Goal: Contribute content: Contribute content

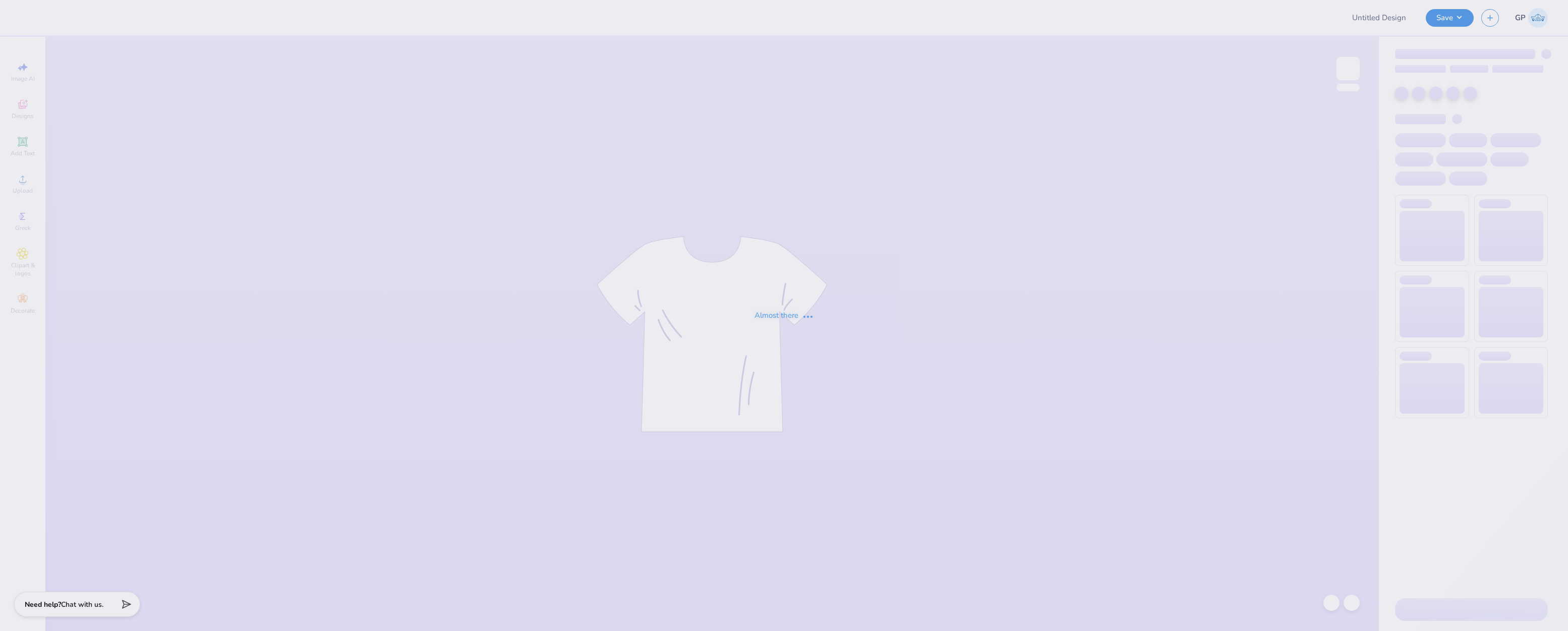
type input "Cook Team"
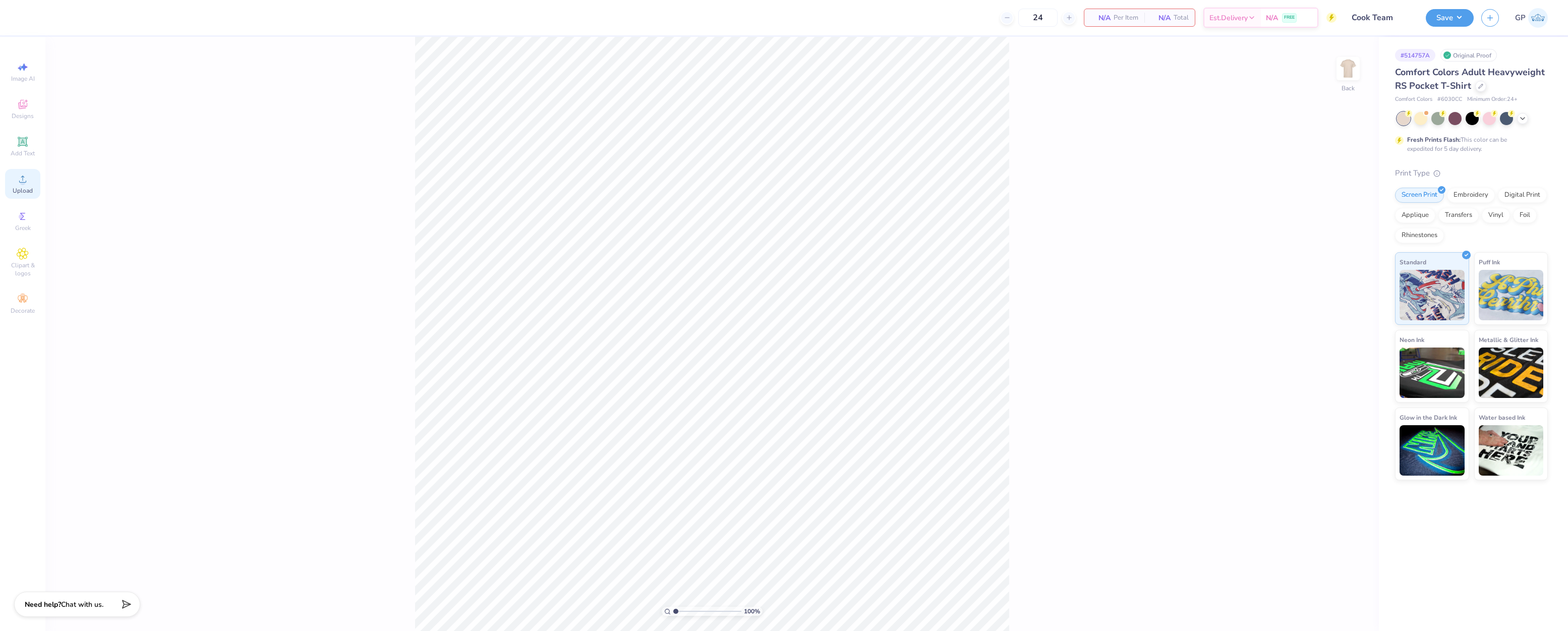
click at [23, 176] on icon at bounding box center [22, 179] width 7 height 7
click at [1353, 73] on img at bounding box center [1348, 68] width 40 height 40
click at [33, 183] on div "Upload" at bounding box center [23, 184] width 35 height 30
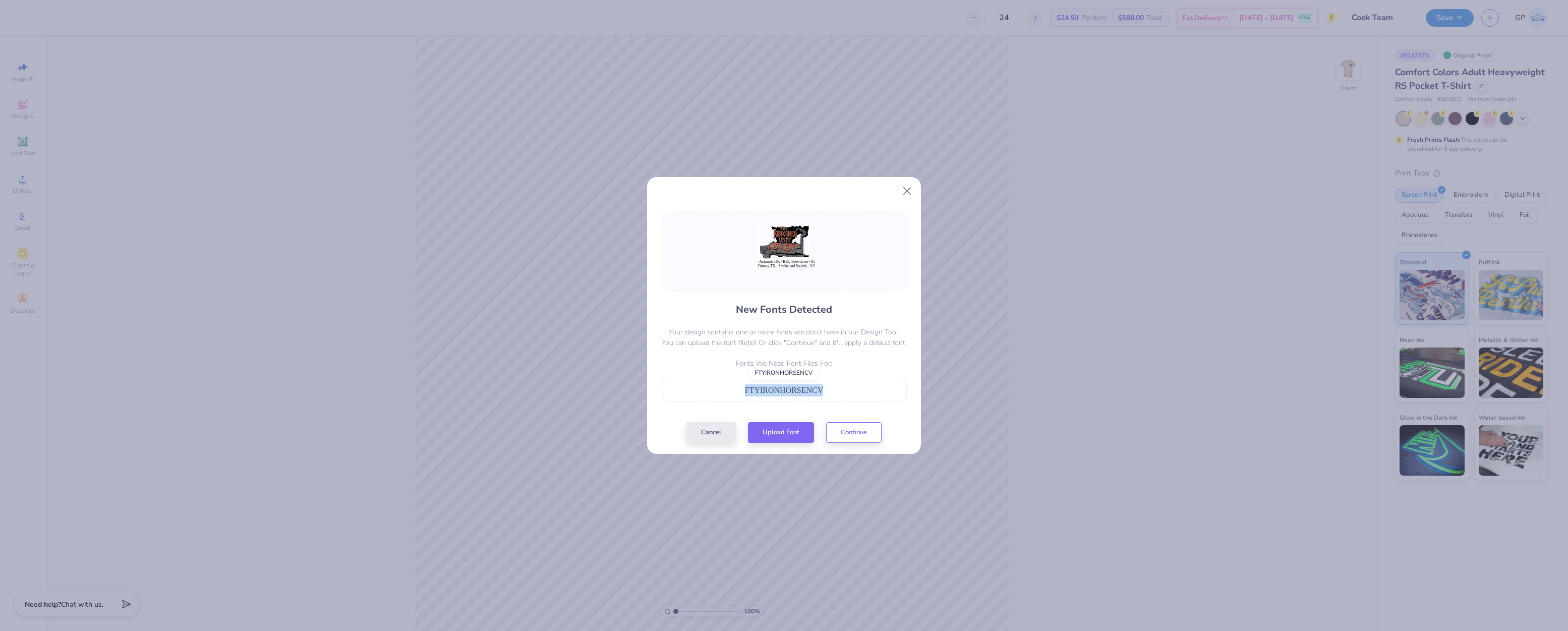
drag, startPoint x: 825, startPoint y: 391, endPoint x: 745, endPoint y: 388, distance: 80.1
click at [745, 388] on div "FTYIRONHORSENCV" at bounding box center [784, 390] width 234 height 12
copy span "FTYIRONHORSENCV"
click at [769, 431] on button "Upload Font" at bounding box center [780, 430] width 66 height 21
click at [768, 432] on button "Upload Font" at bounding box center [780, 430] width 66 height 21
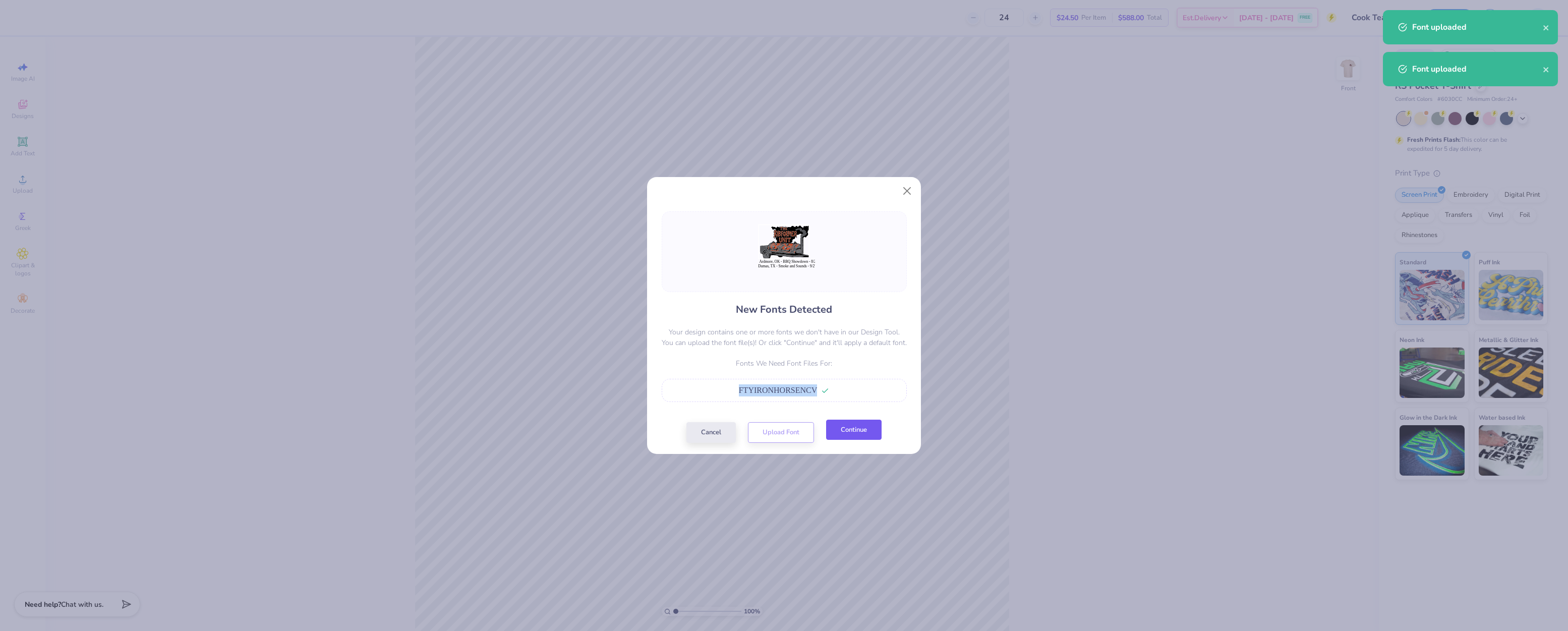
click at [841, 432] on button "Continue" at bounding box center [853, 430] width 55 height 21
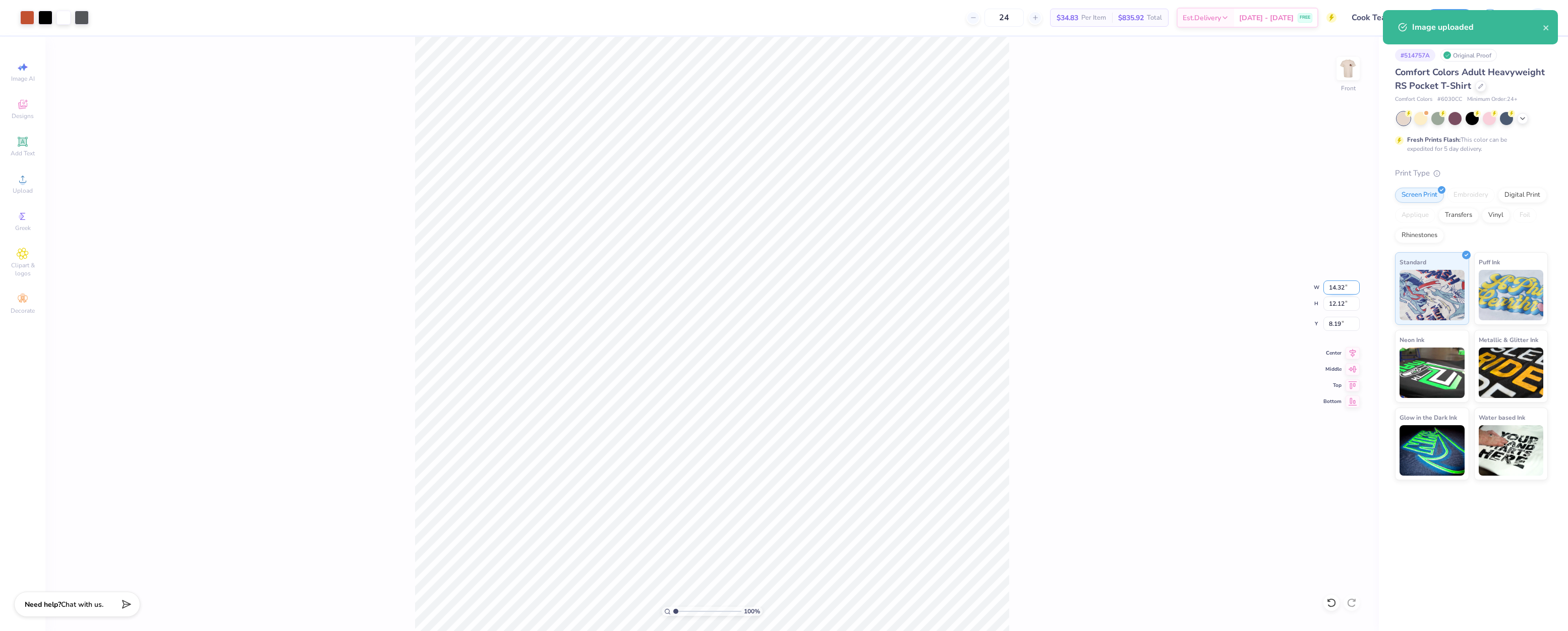
click at [1344, 288] on input "14.32" at bounding box center [1341, 288] width 36 height 14
type input "12.00"
type input "10.16"
click at [1341, 324] on input "9.17" at bounding box center [1341, 324] width 36 height 14
type input "3.00"
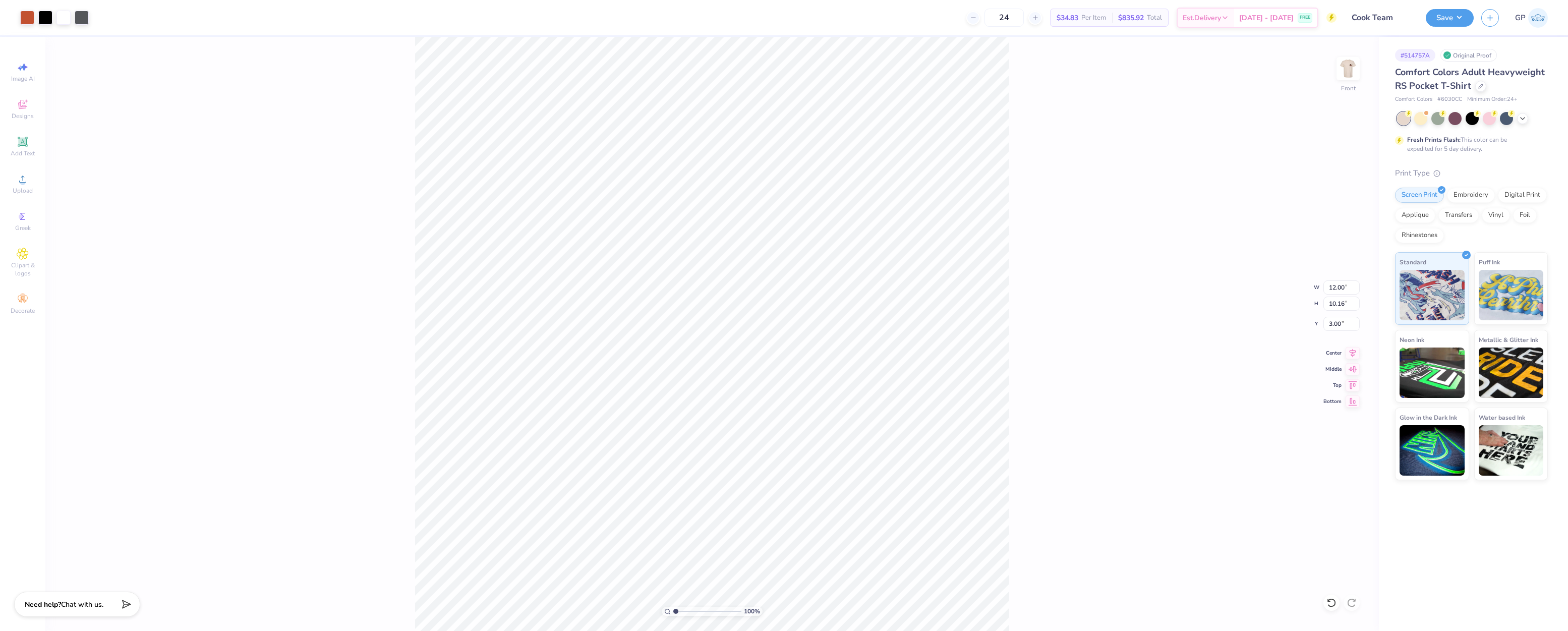
click at [1060, 338] on div "100 % Front W 12.00 12.00 " H 10.16 10.16 " Y 3.00 3.00 " Center Middle Top Bot…" at bounding box center [712, 334] width 1333 height 595
click at [1435, 19] on button "Save" at bounding box center [1450, 16] width 48 height 18
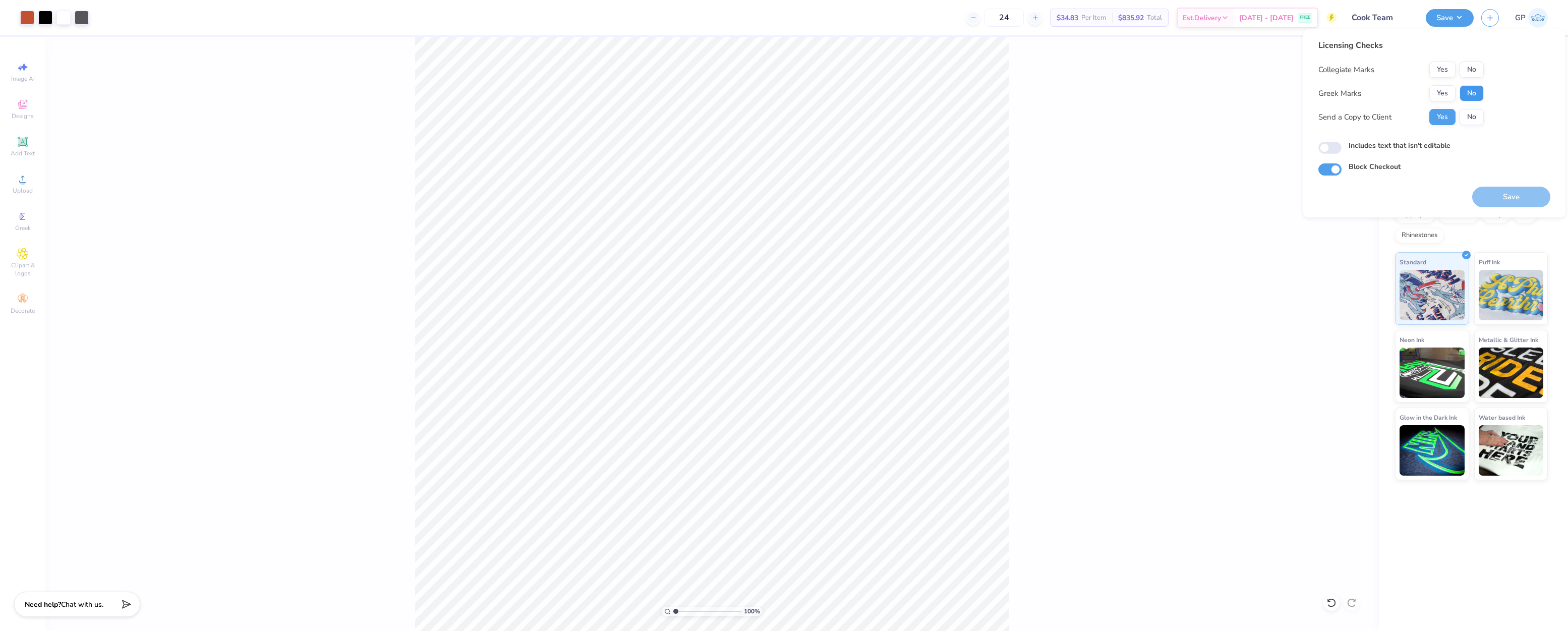
click at [1465, 94] on button "No" at bounding box center [1471, 93] width 24 height 16
click at [1470, 70] on button "No" at bounding box center [1471, 70] width 24 height 16
click at [1526, 195] on button "Save" at bounding box center [1511, 197] width 78 height 21
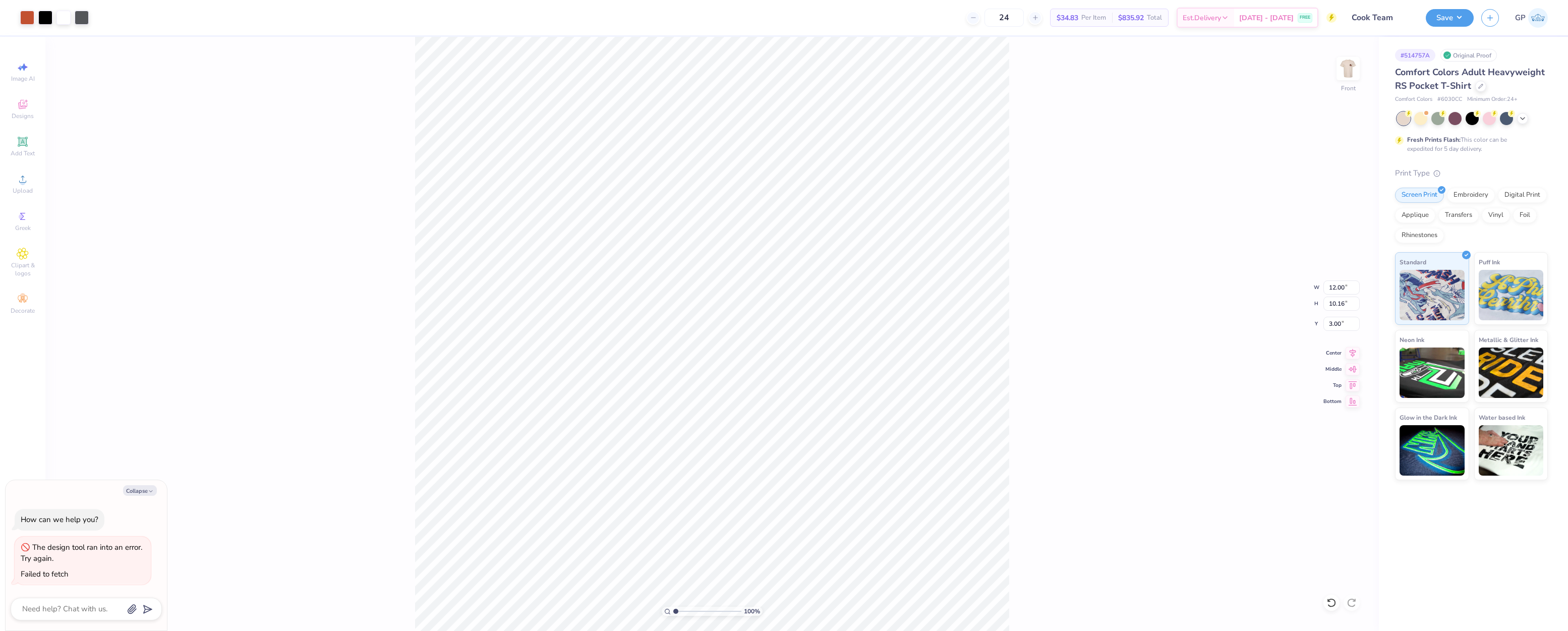
type textarea "x"
